Goal: Complete application form

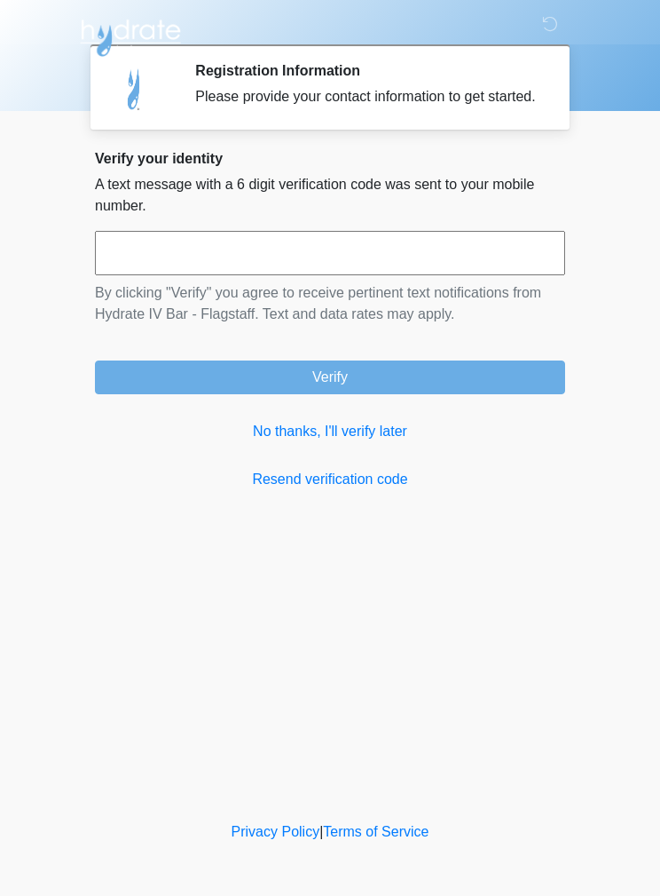
click at [355, 442] on link "No thanks, I'll verify later" at bounding box center [330, 431] width 470 height 21
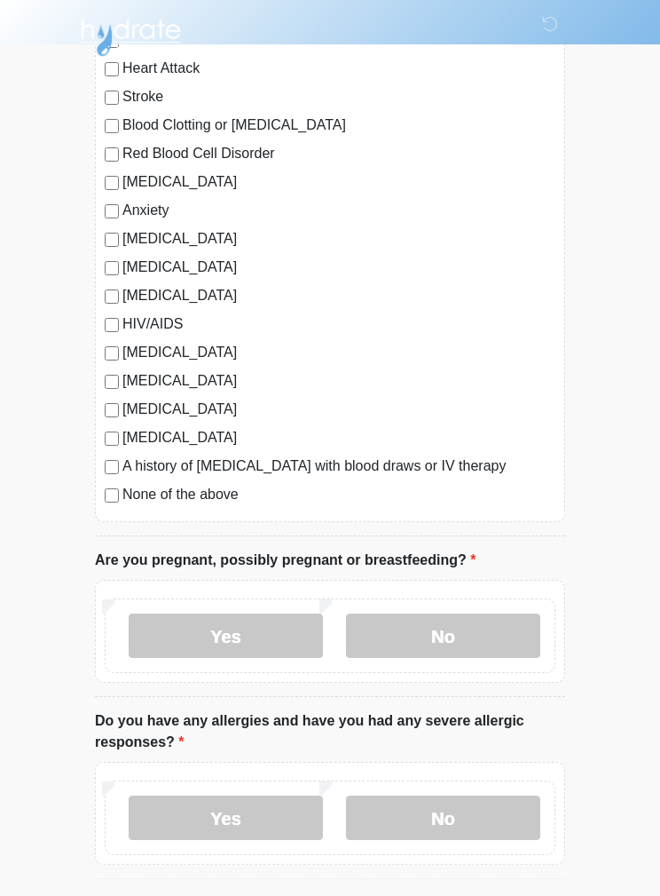
scroll to position [242, 0]
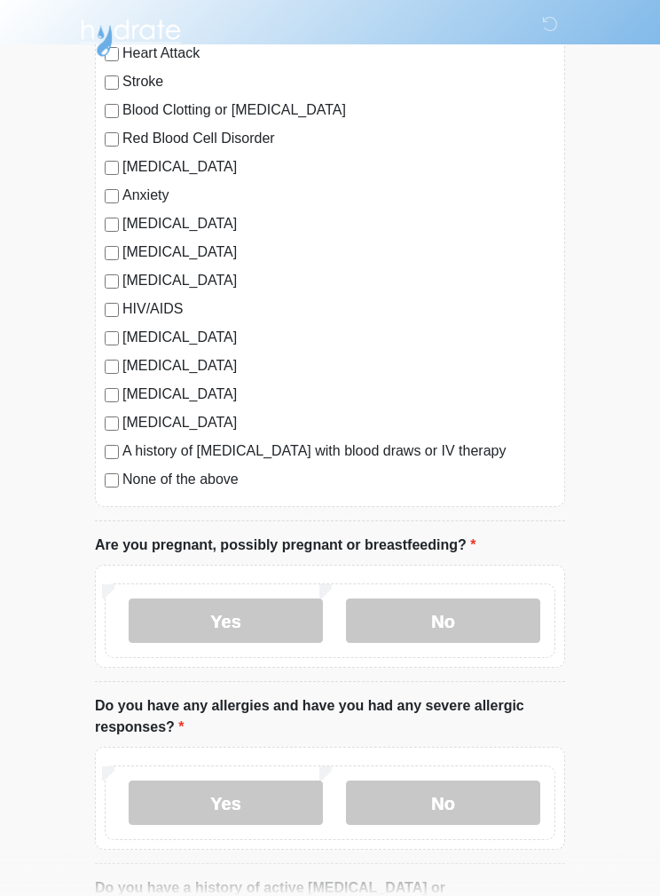
click at [446, 633] on label "No" at bounding box center [443, 620] width 194 height 44
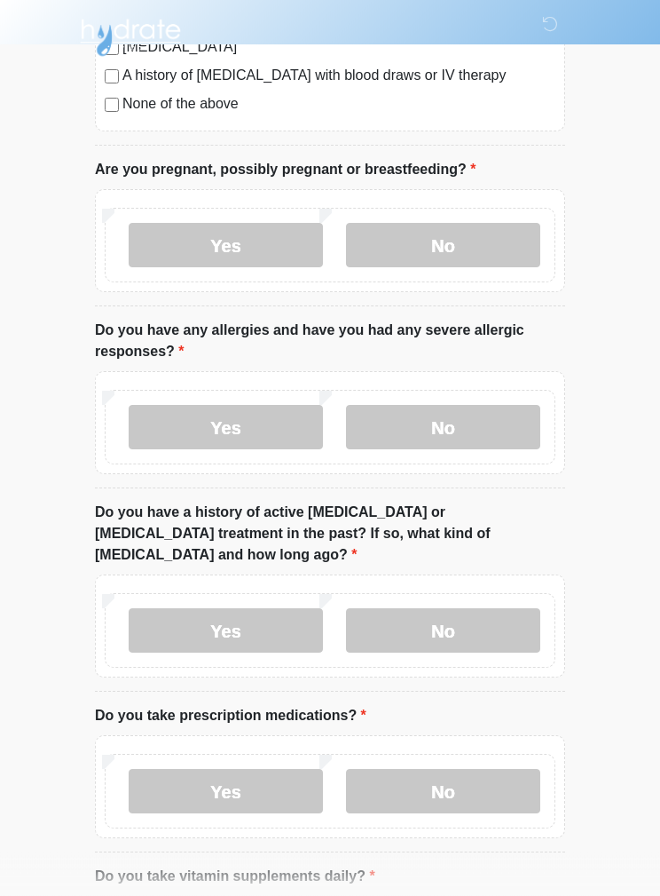
scroll to position [618, 0]
click at [488, 430] on label "No" at bounding box center [443, 427] width 194 height 44
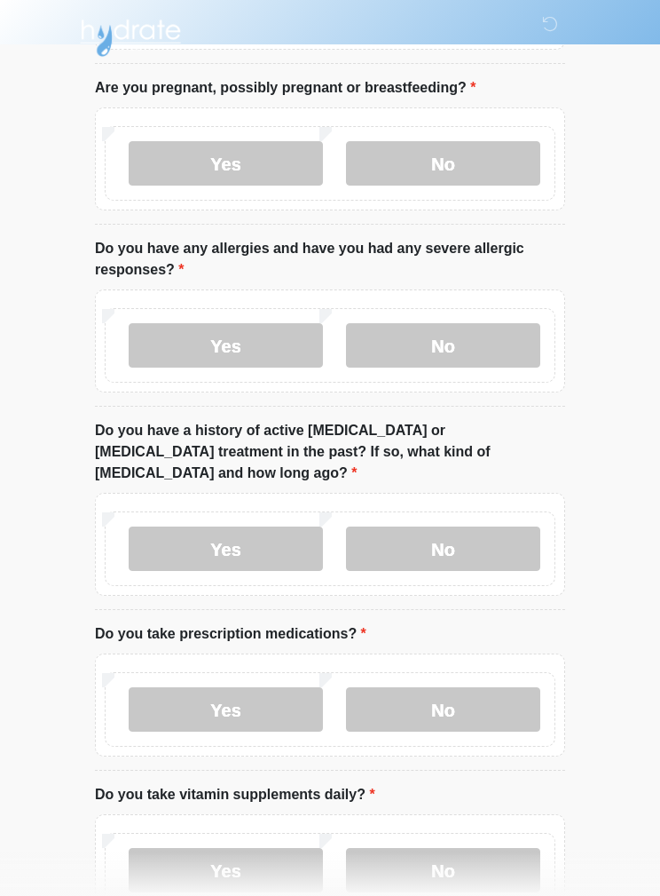
click at [486, 526] on label "No" at bounding box center [443, 548] width 194 height 44
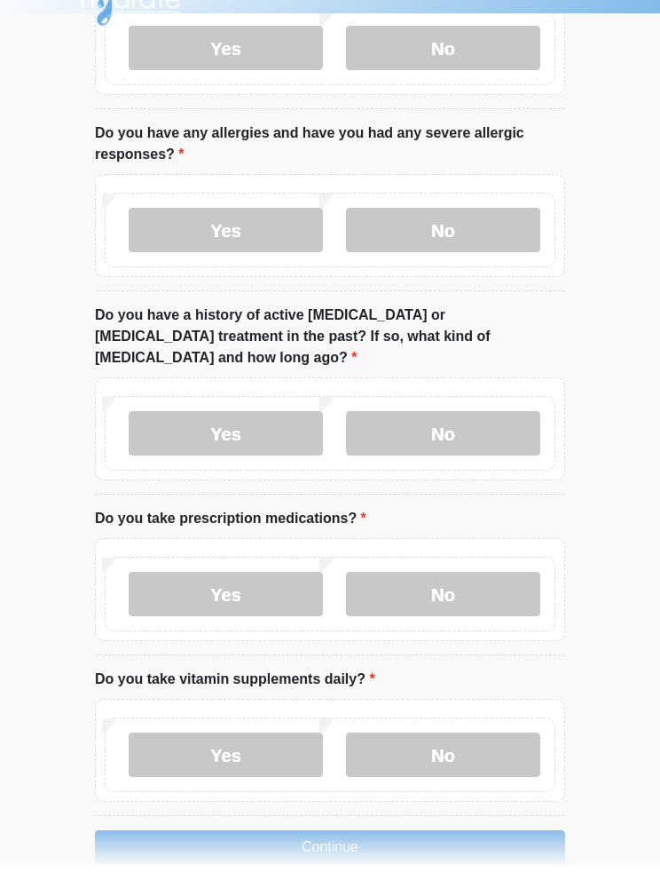
scroll to position [784, 0]
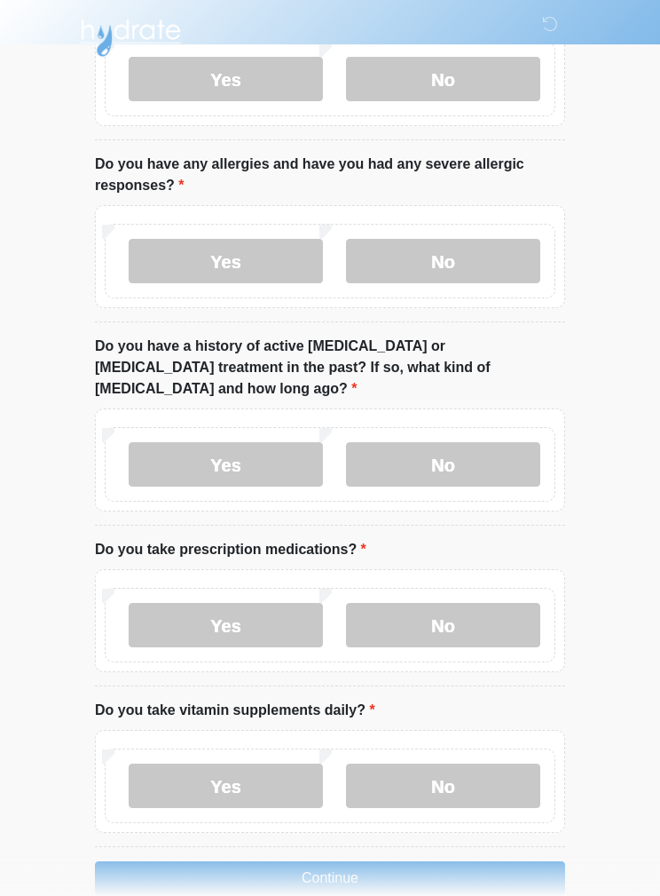
click at [183, 588] on div "Yes No" at bounding box center [330, 625] width 451 height 75
click at [204, 612] on label "Yes" at bounding box center [226, 625] width 194 height 44
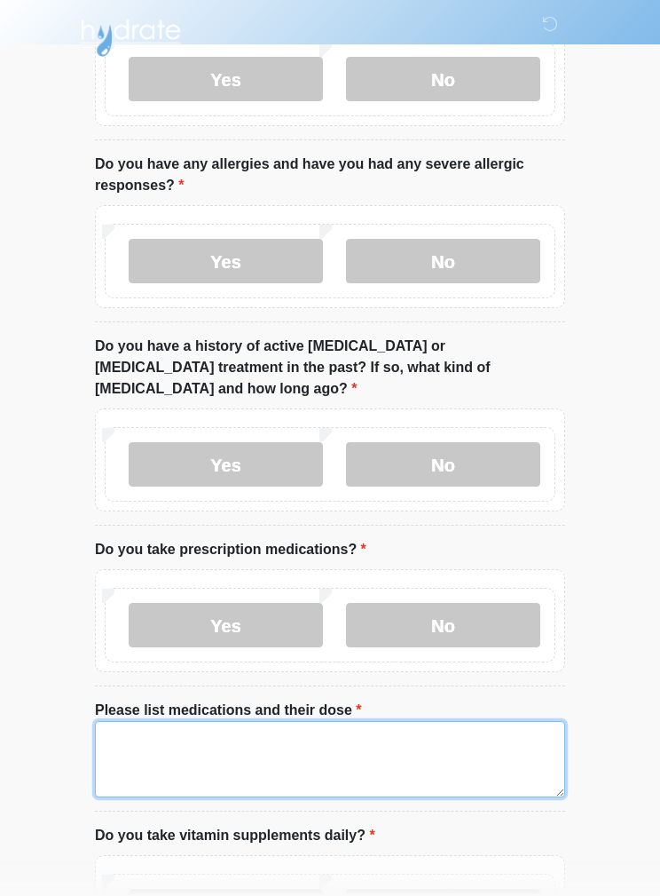
click at [490, 724] on textarea "Please list medications and their dose" at bounding box center [330, 759] width 470 height 76
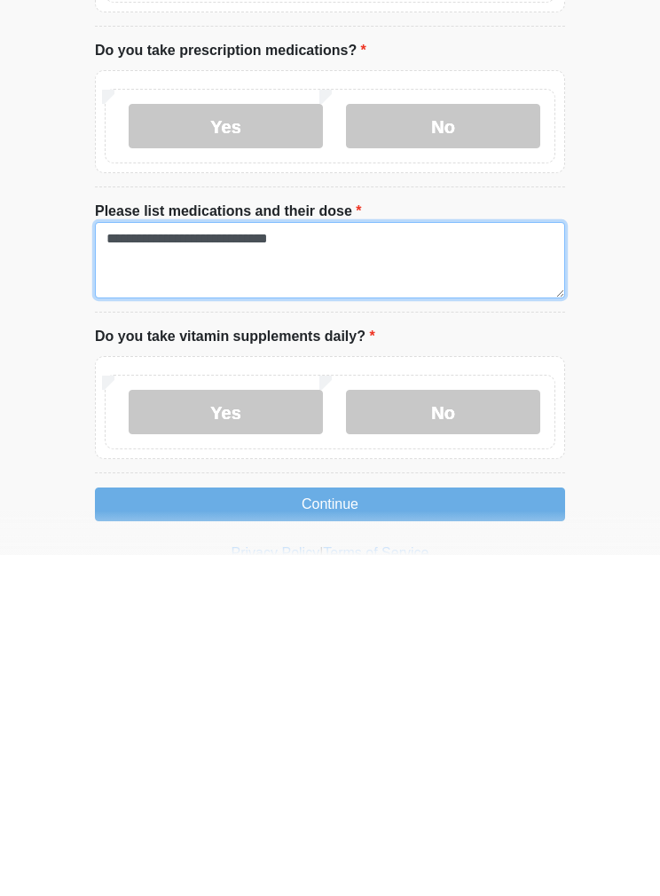
scroll to position [980, 0]
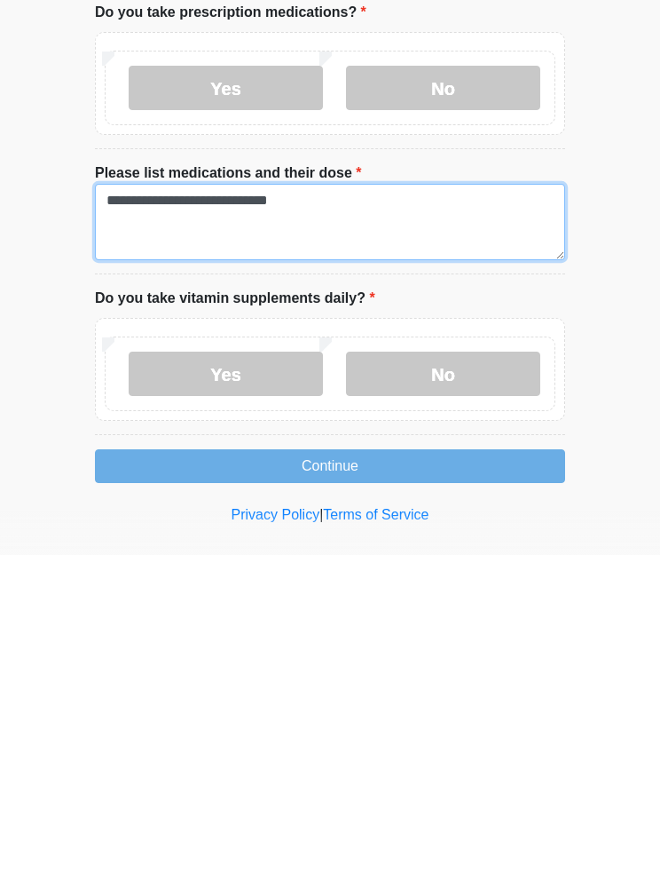
type textarea "**********"
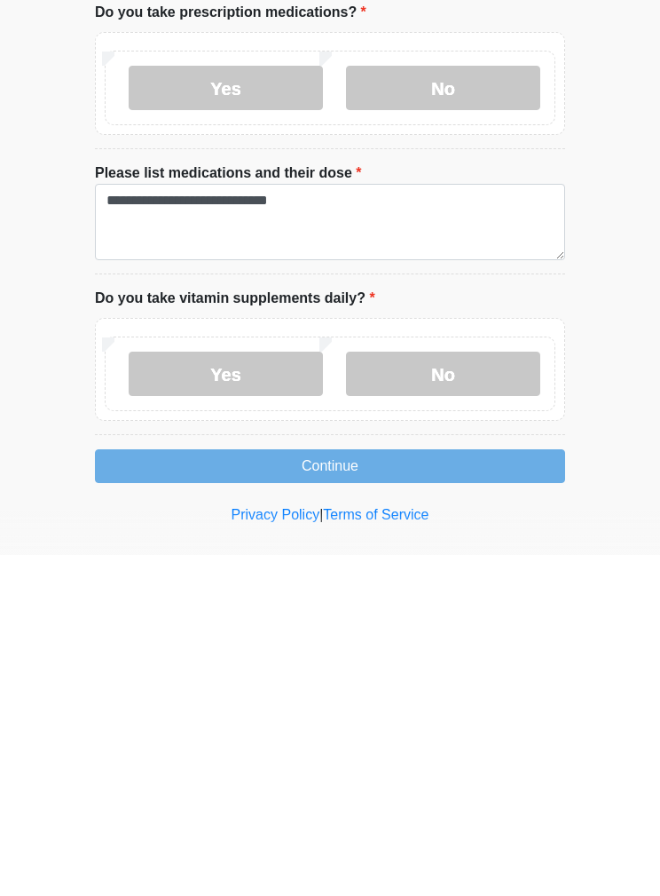
click at [419, 692] on label "No" at bounding box center [443, 714] width 194 height 44
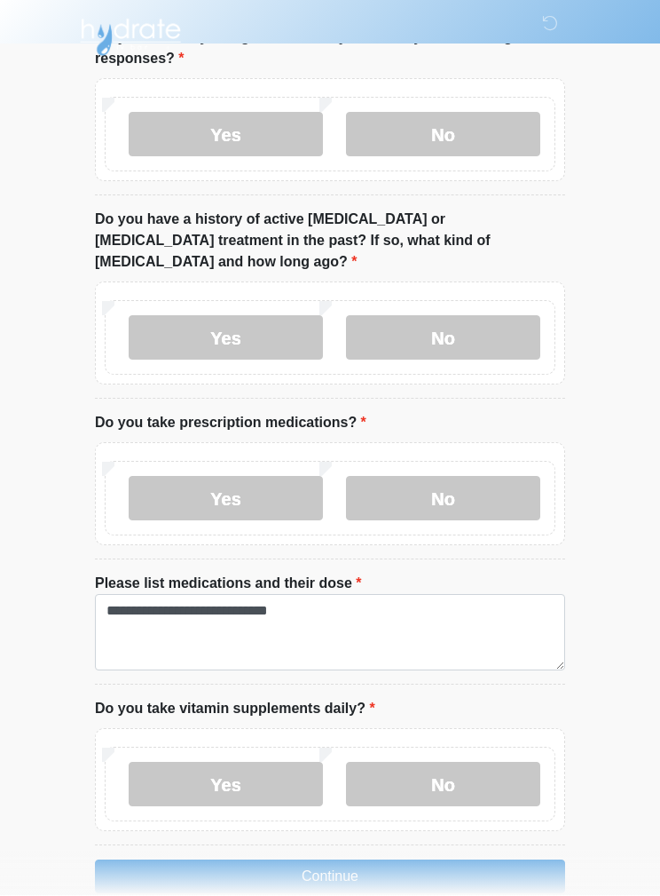
scroll to position [909, 0]
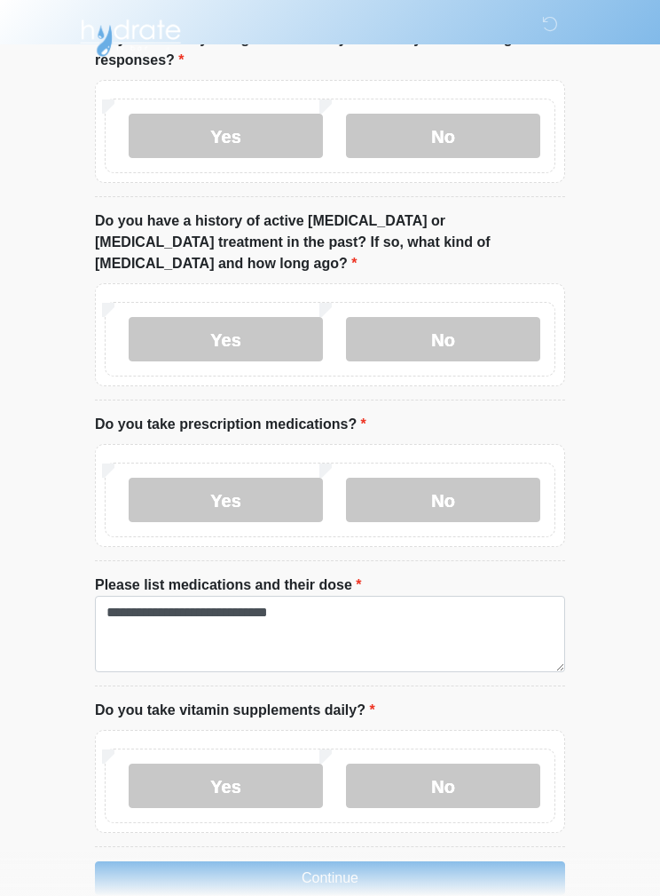
click at [384, 861] on button "Continue" at bounding box center [330, 878] width 470 height 34
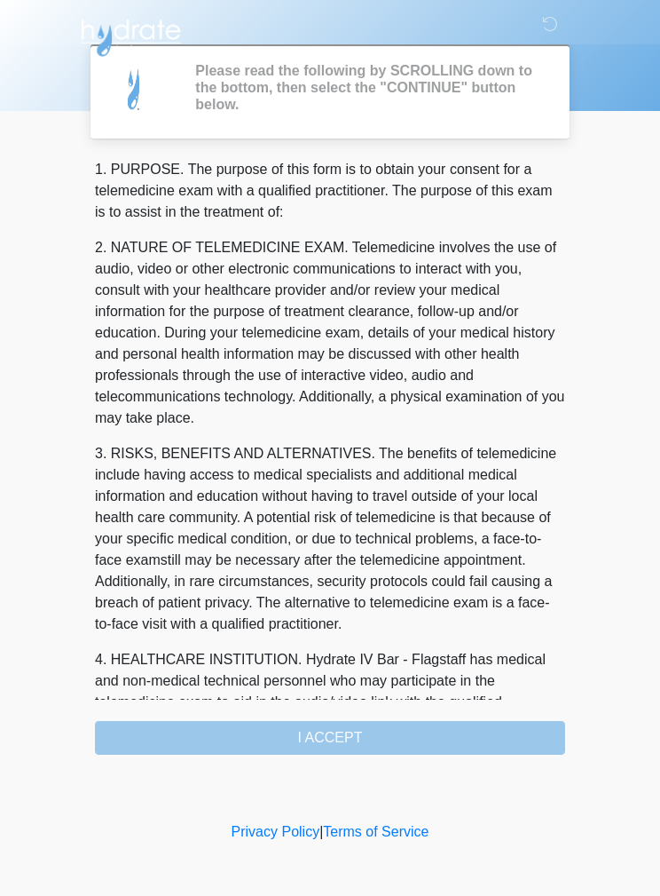
scroll to position [0, 0]
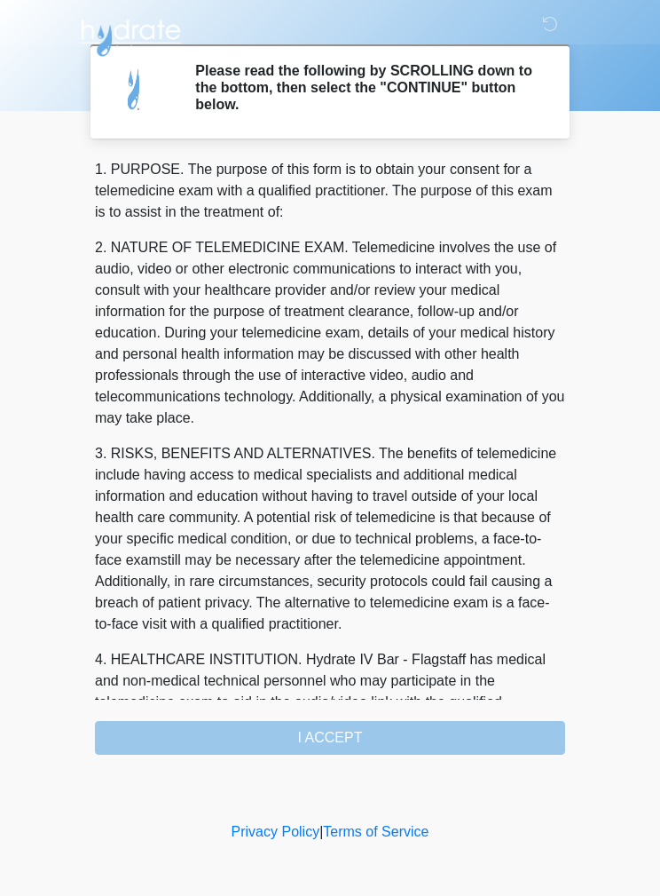
click at [463, 744] on div "1. PURPOSE. The purpose of this form is to obtain your consent for a telemedici…" at bounding box center [330, 457] width 470 height 596
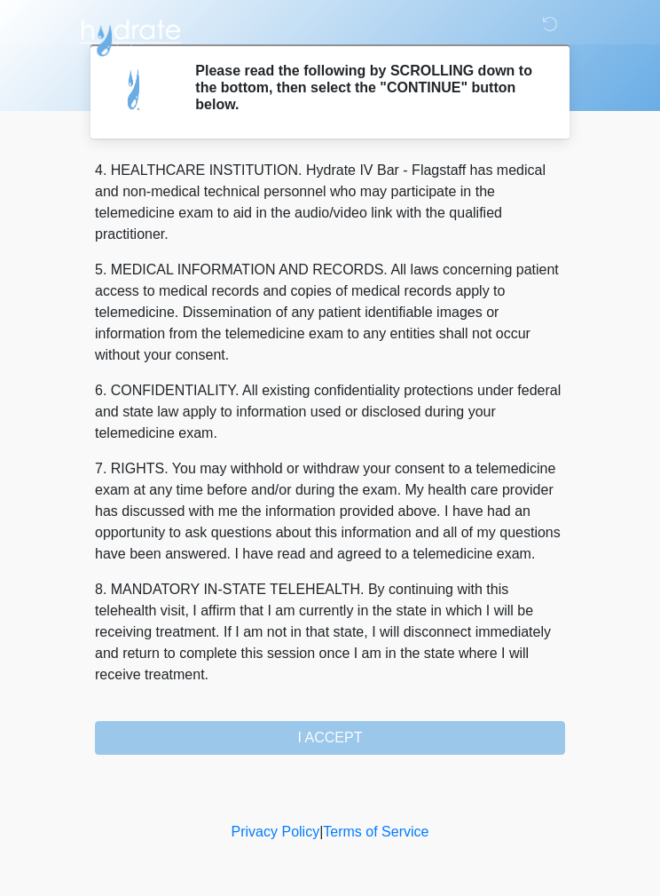
click at [376, 733] on div "1. PURPOSE. The purpose of this form is to obtain your consent for a telemedici…" at bounding box center [330, 457] width 470 height 596
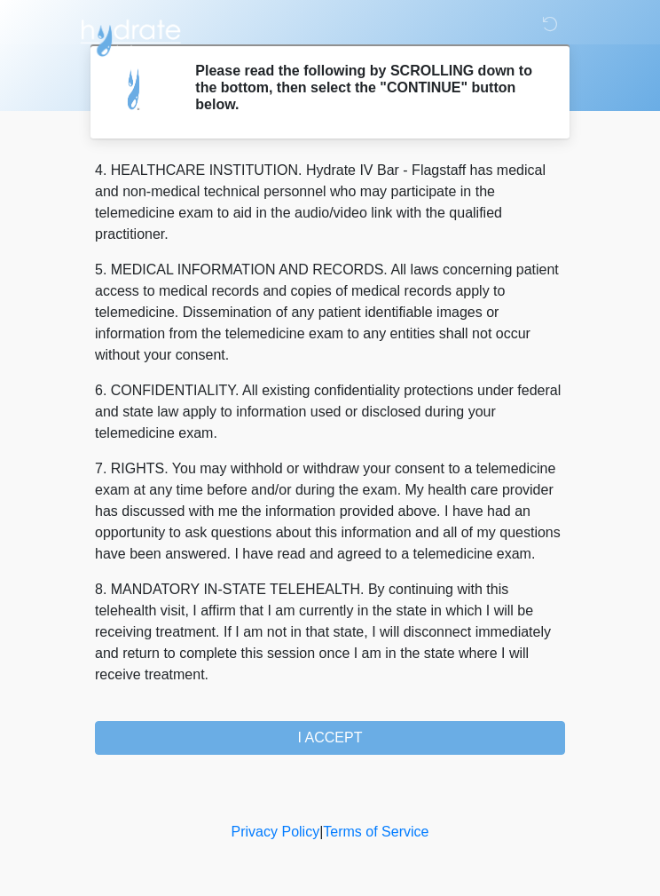
scroll to position [510, 0]
click at [348, 725] on button "I ACCEPT" at bounding box center [330, 738] width 470 height 34
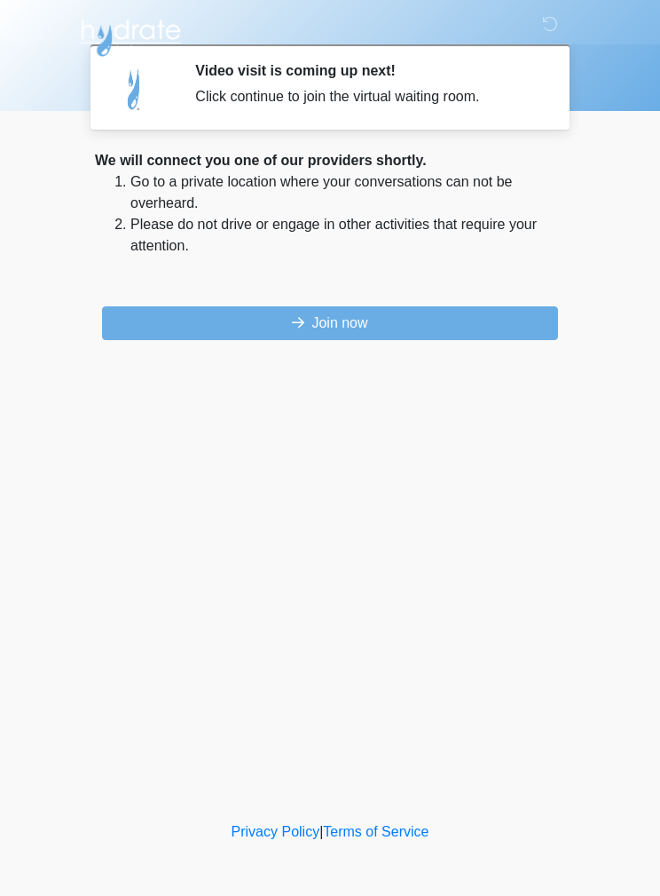
click at [401, 322] on button "Join now" at bounding box center [330, 323] width 456 height 34
